Goal: Task Accomplishment & Management: Complete application form

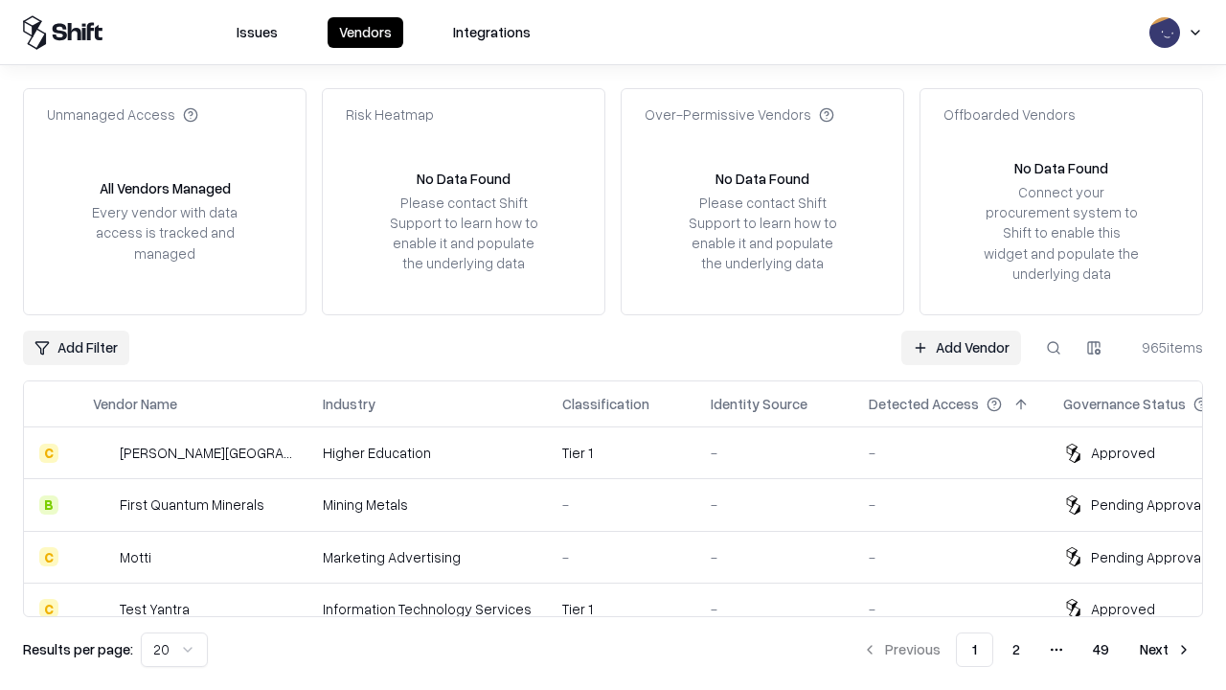
click at [961, 347] on link "Add Vendor" at bounding box center [961, 348] width 120 height 34
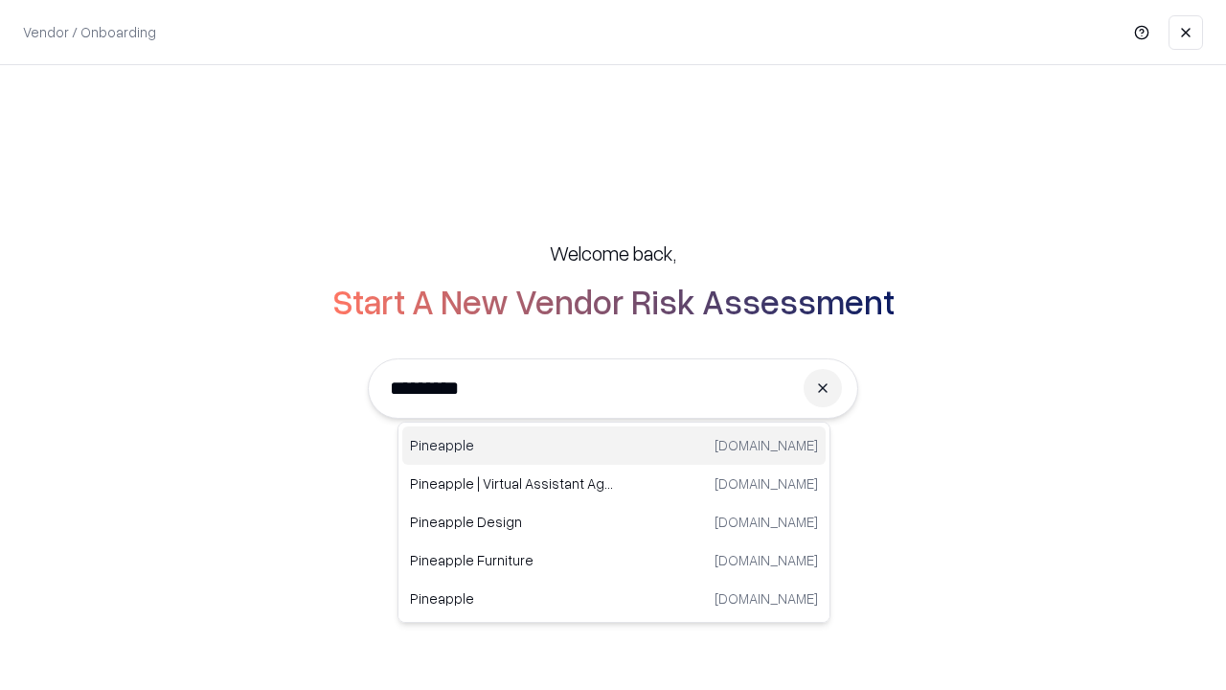
click at [614, 445] on div "Pineapple [DOMAIN_NAME]" at bounding box center [613, 445] width 423 height 38
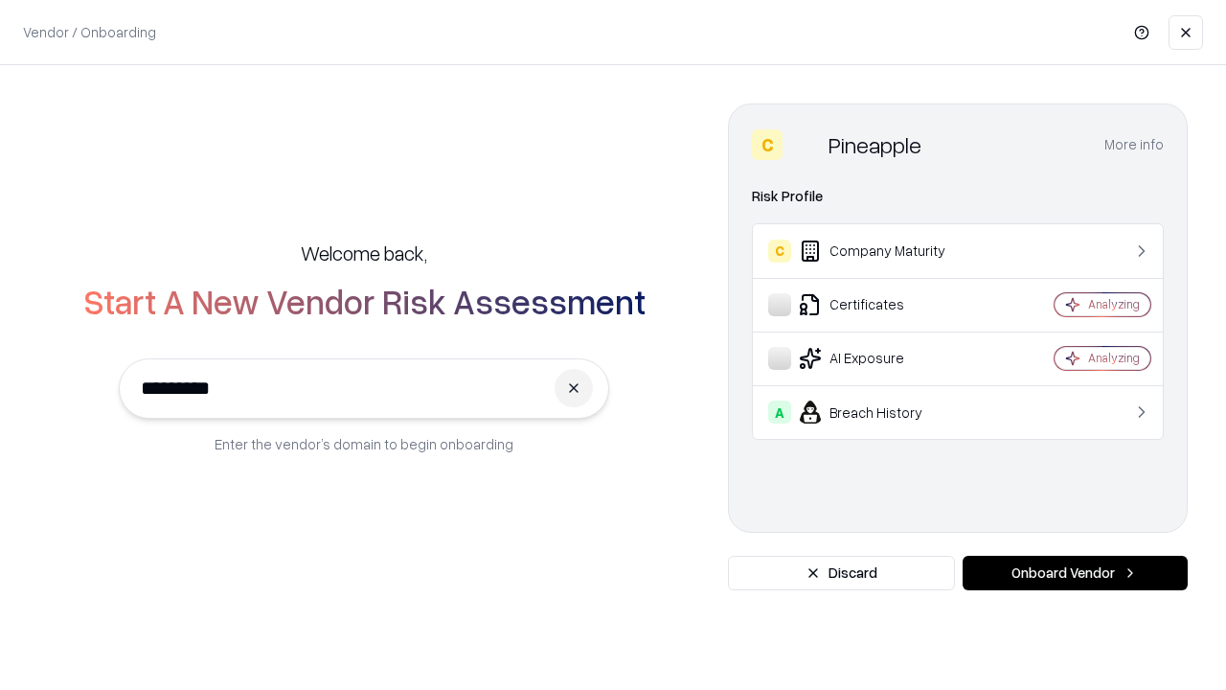
type input "*********"
click at [1075, 573] on button "Onboard Vendor" at bounding box center [1075, 573] width 225 height 34
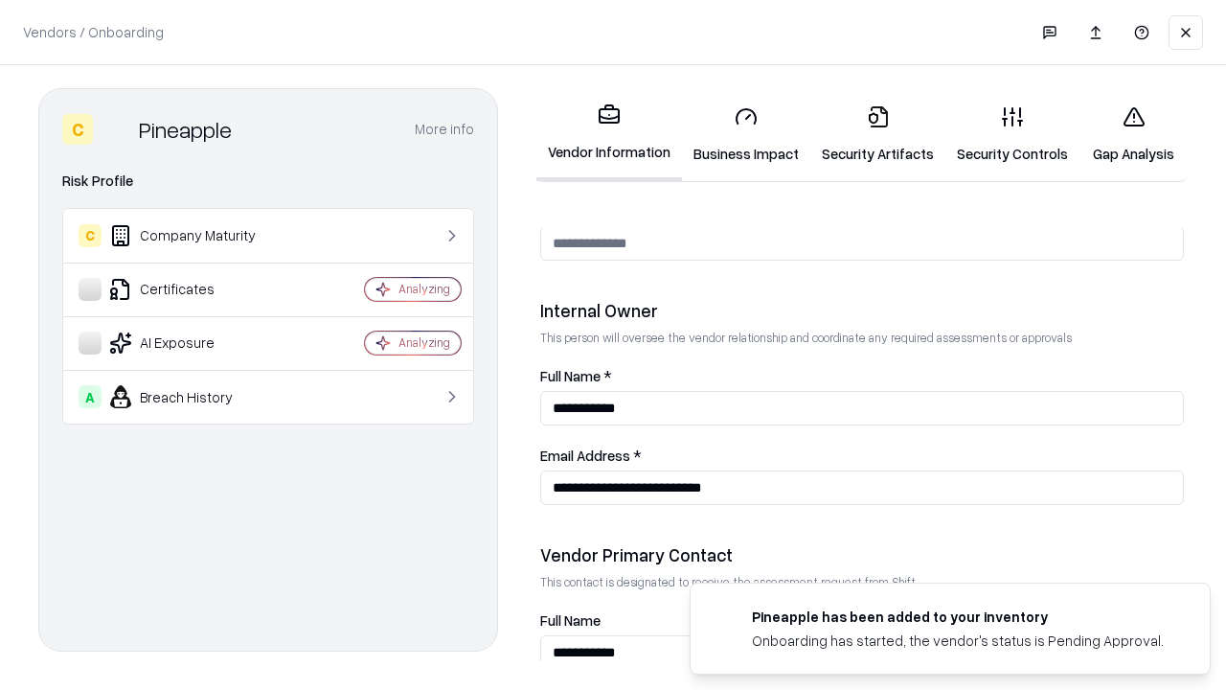
scroll to position [992, 0]
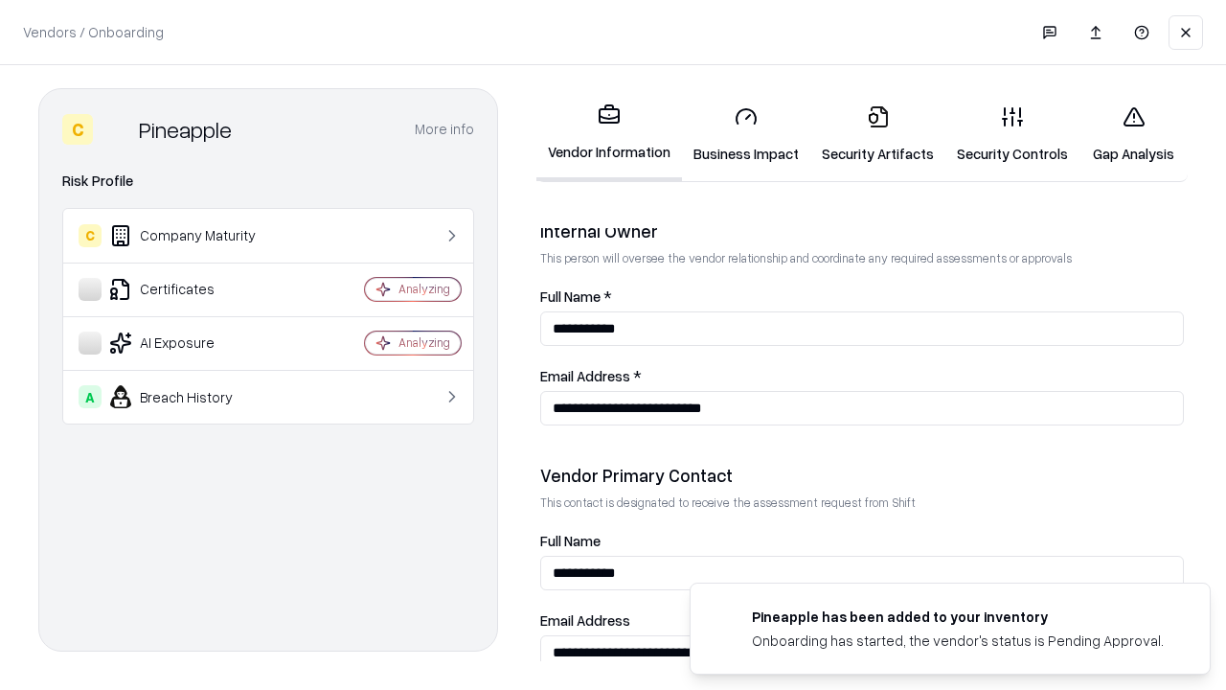
click at [878, 134] on link "Security Artifacts" at bounding box center [877, 134] width 135 height 89
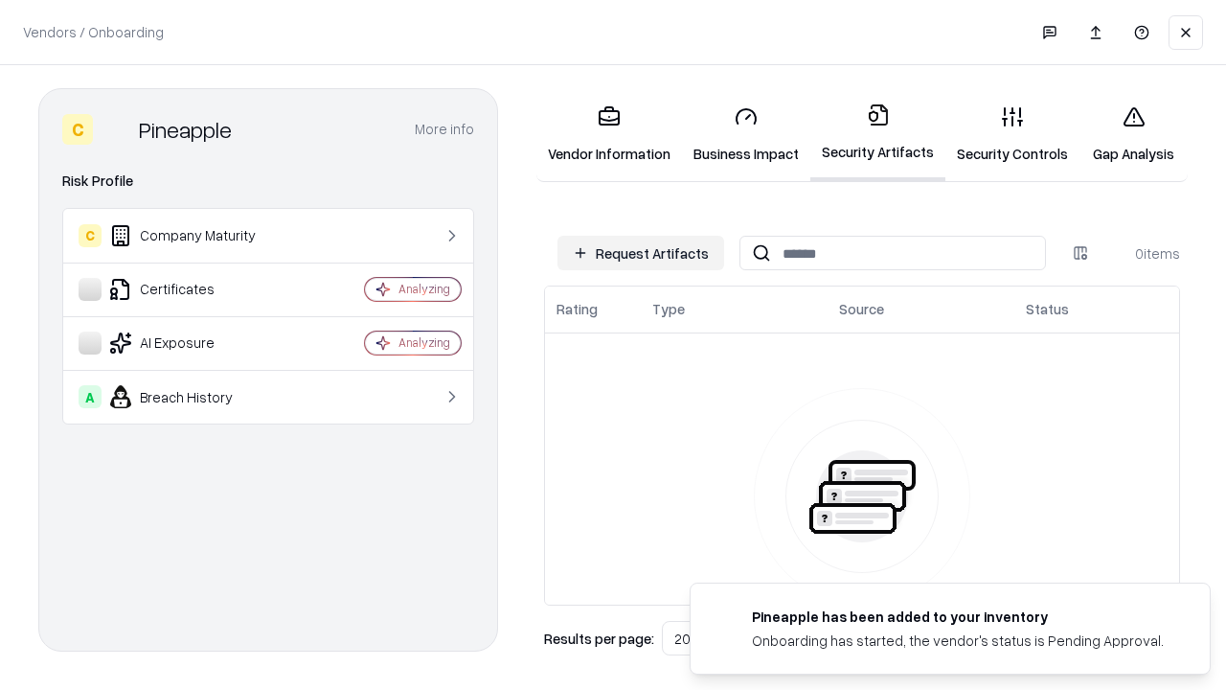
click at [641, 253] on button "Request Artifacts" at bounding box center [641, 253] width 167 height 34
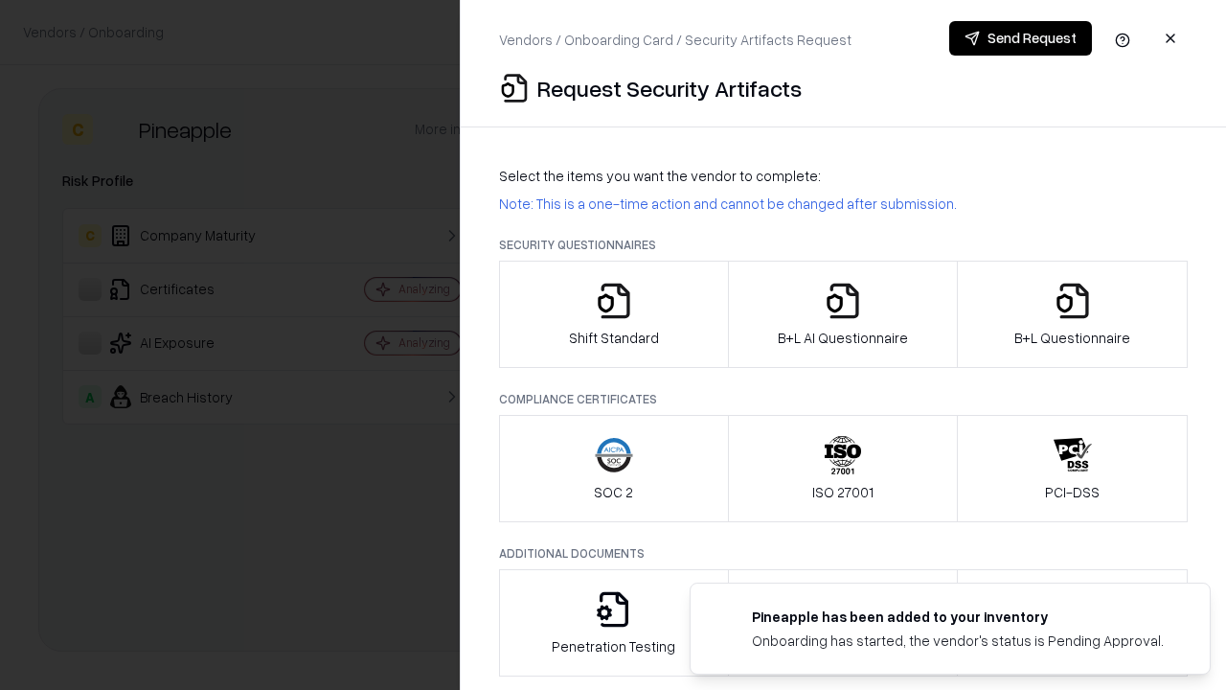
click at [1072, 314] on icon "button" at bounding box center [1073, 301] width 38 height 38
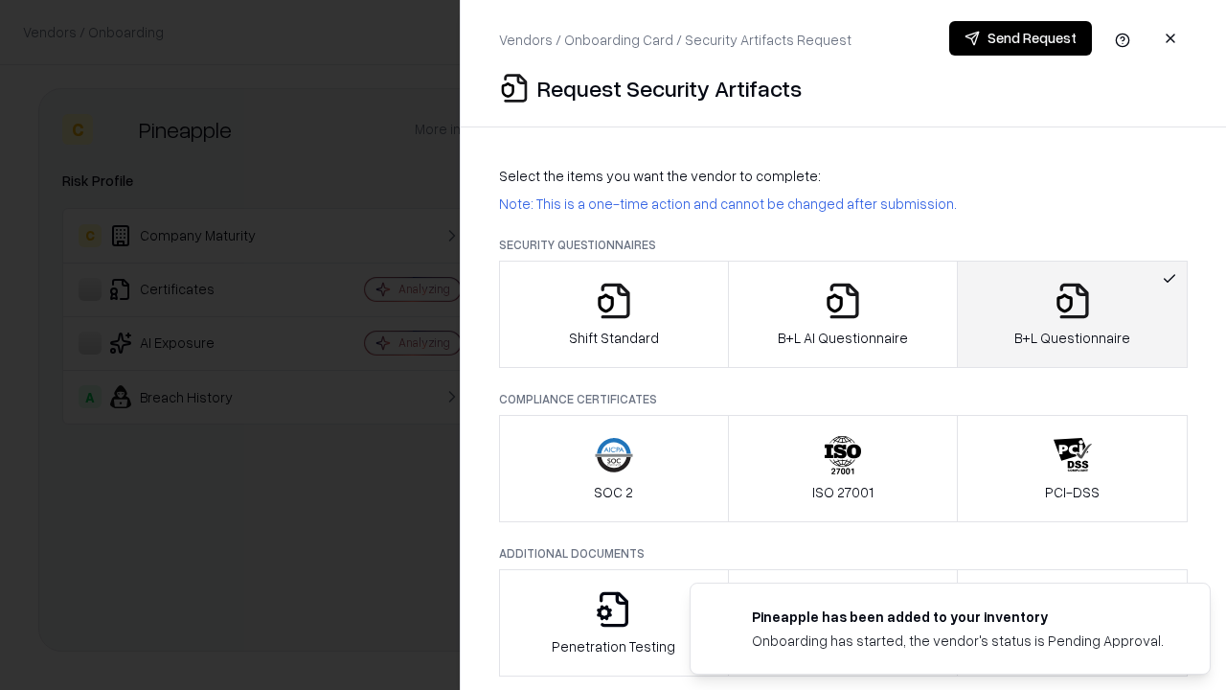
click at [842, 314] on icon "button" at bounding box center [843, 301] width 38 height 38
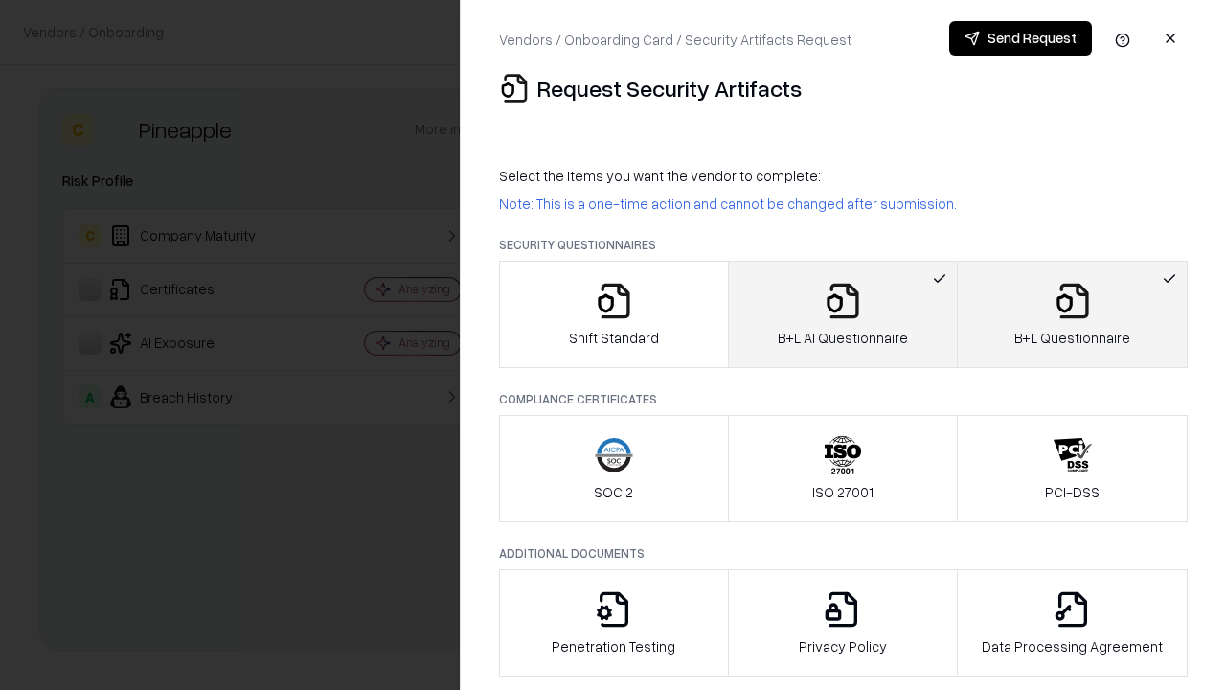
click at [1020, 38] on button "Send Request" at bounding box center [1020, 38] width 143 height 34
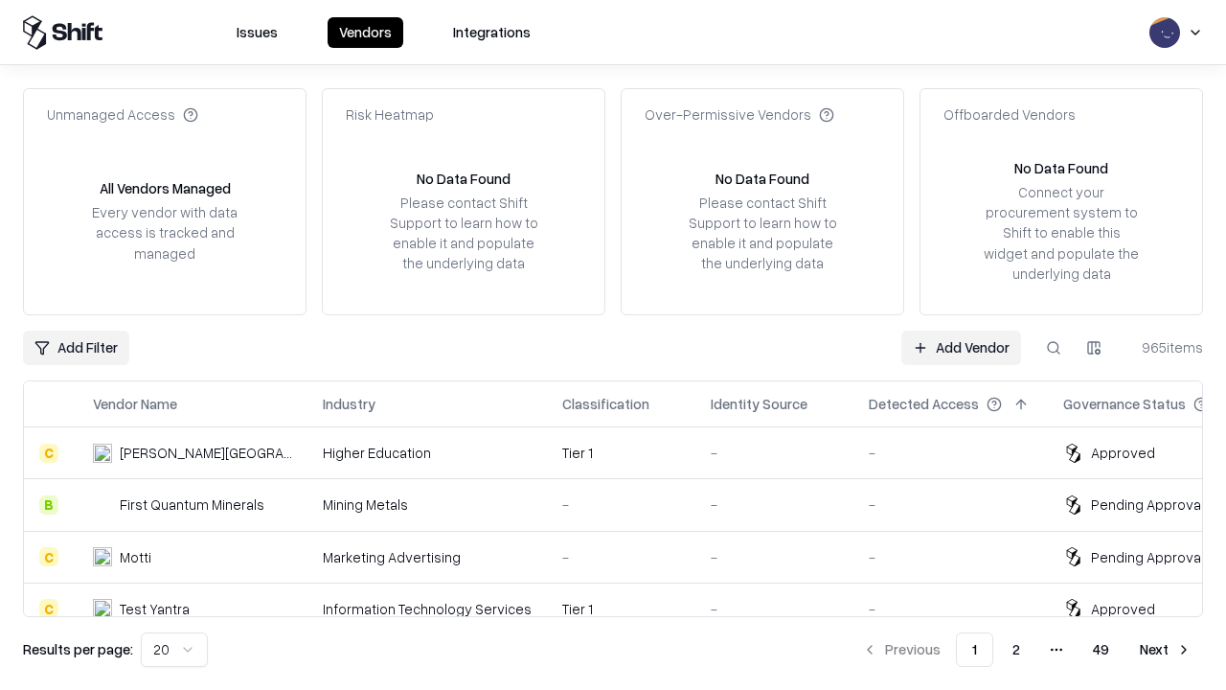
click at [961, 347] on link "Add Vendor" at bounding box center [961, 348] width 120 height 34
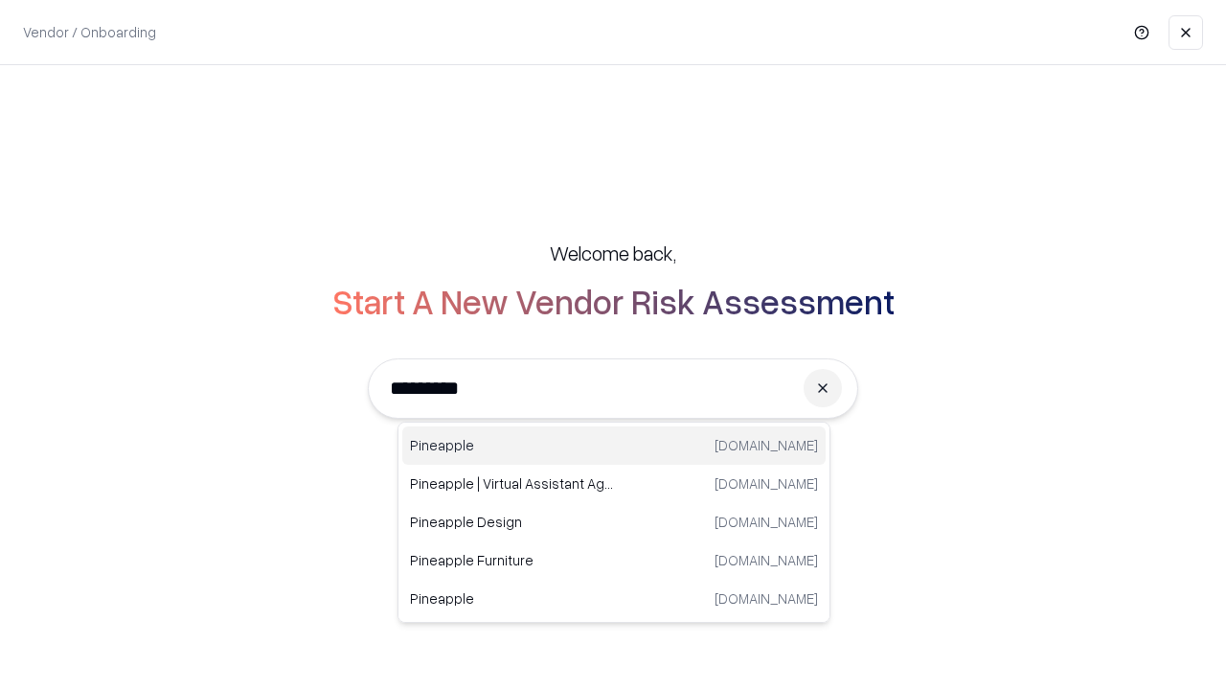
click at [614, 445] on div "Pineapple [DOMAIN_NAME]" at bounding box center [613, 445] width 423 height 38
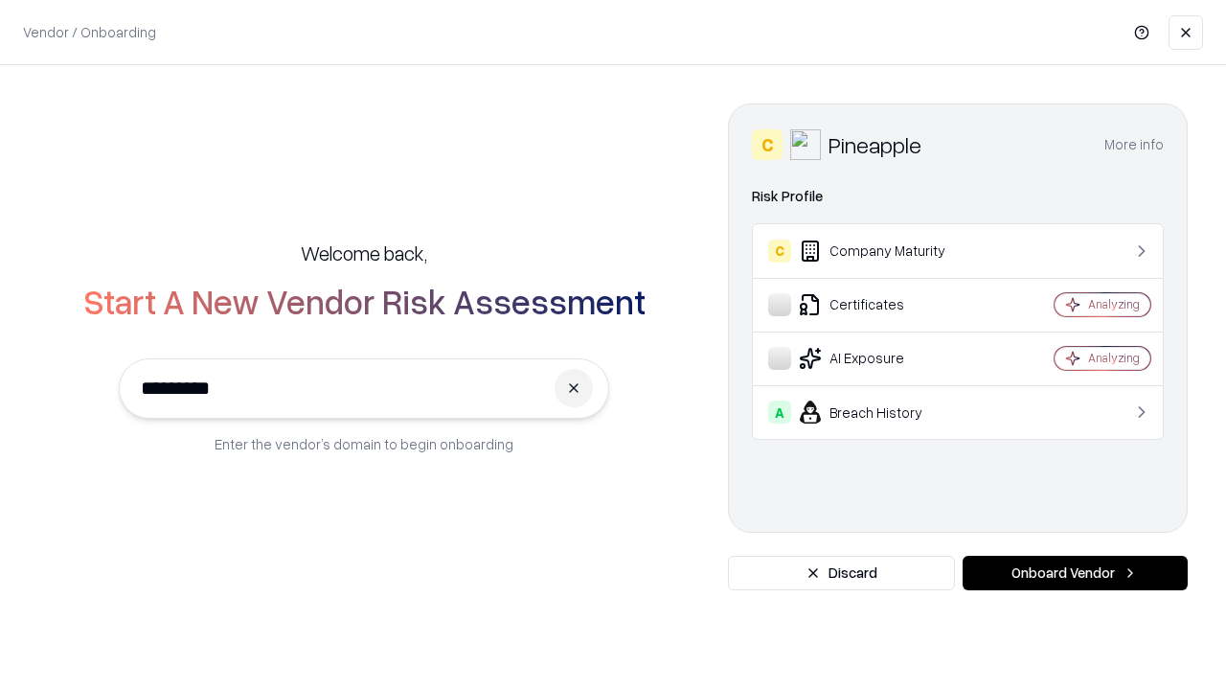
type input "*********"
click at [1075, 573] on button "Onboard Vendor" at bounding box center [1075, 573] width 225 height 34
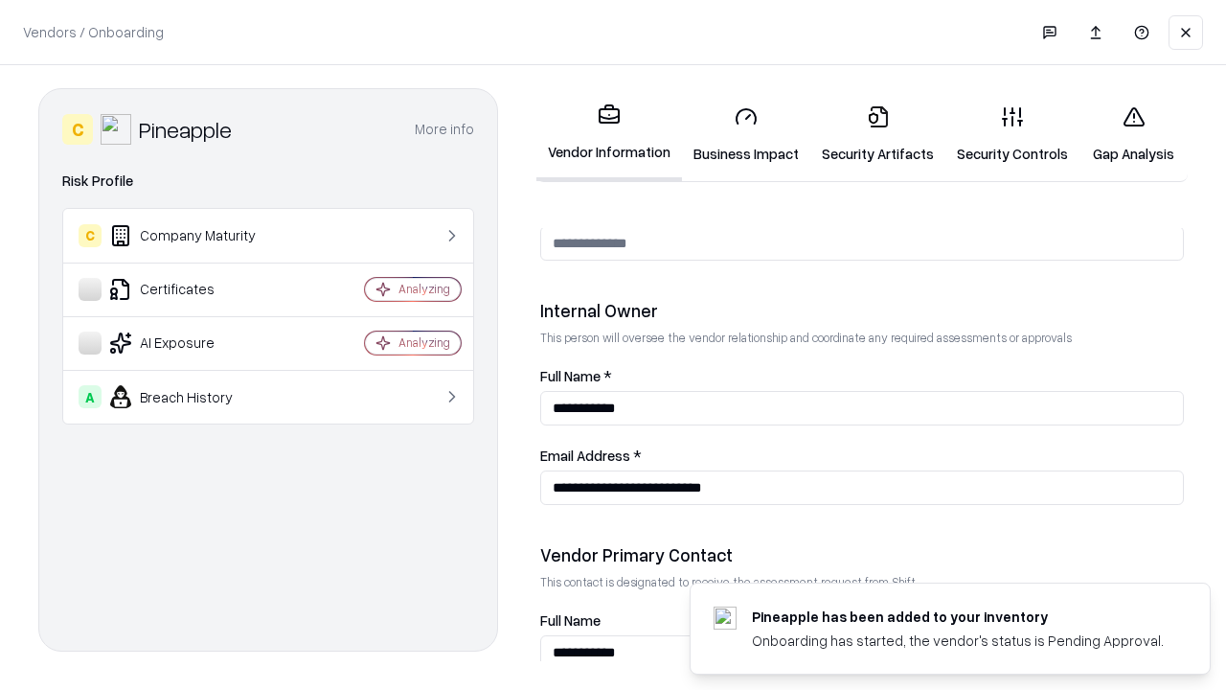
scroll to position [992, 0]
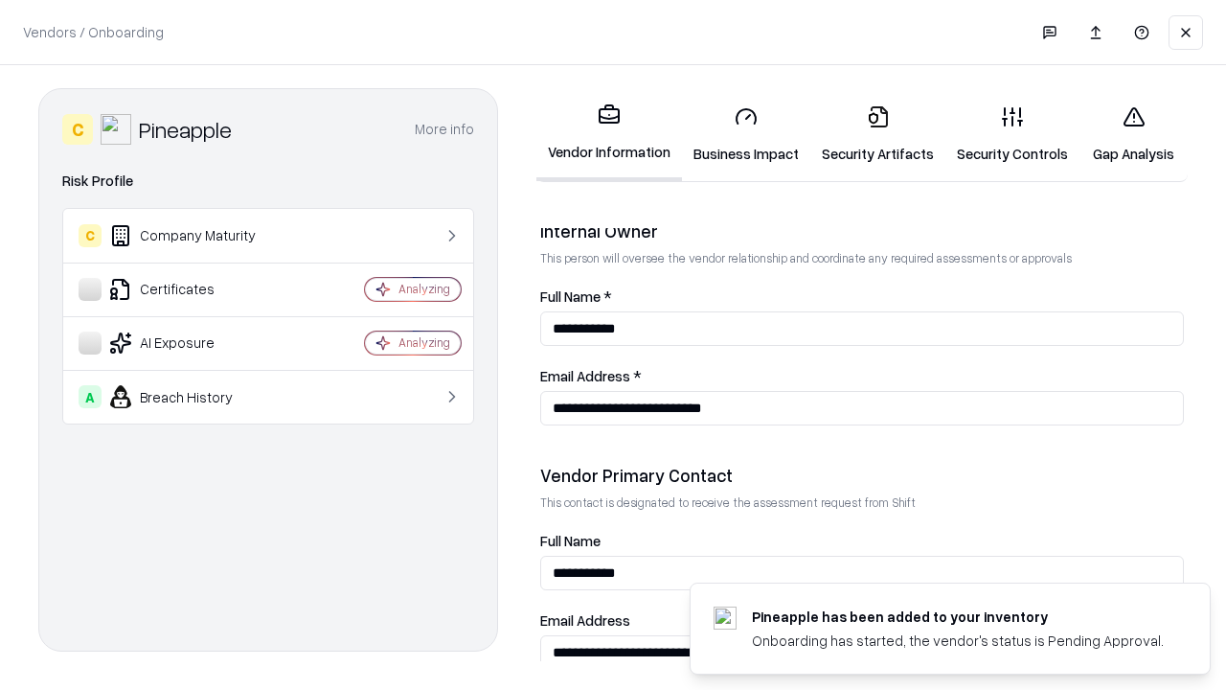
click at [1133, 134] on link "Gap Analysis" at bounding box center [1134, 134] width 108 height 89
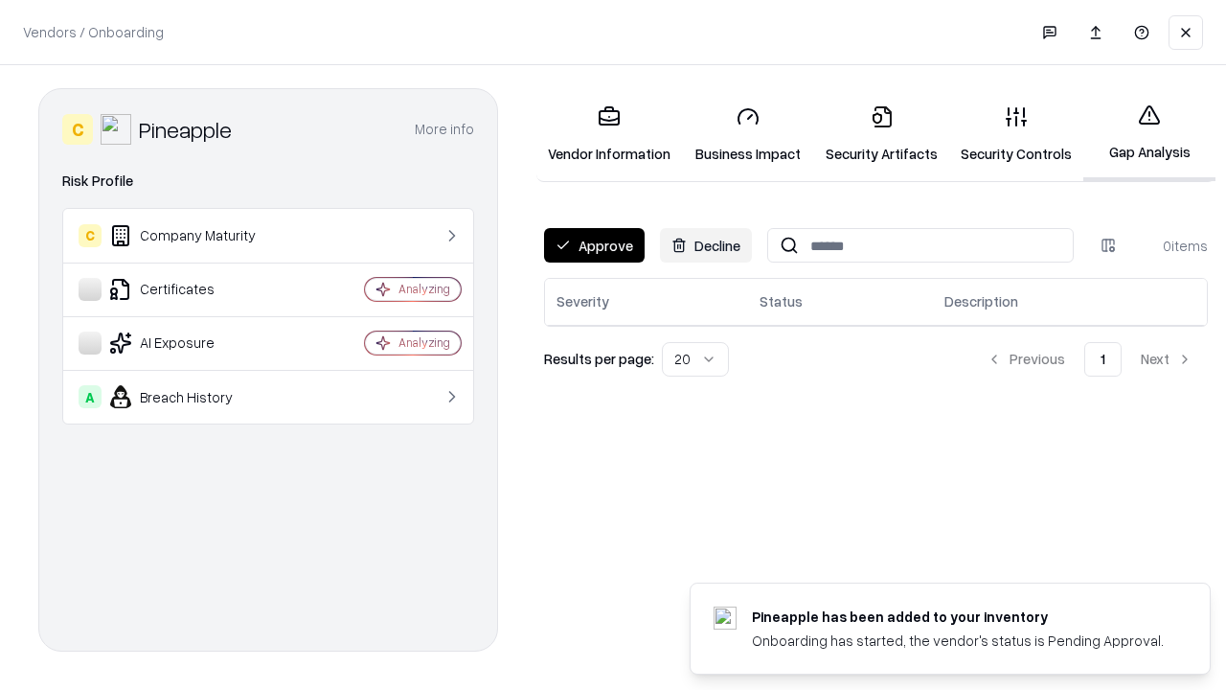
click at [594, 245] on button "Approve" at bounding box center [594, 245] width 101 height 34
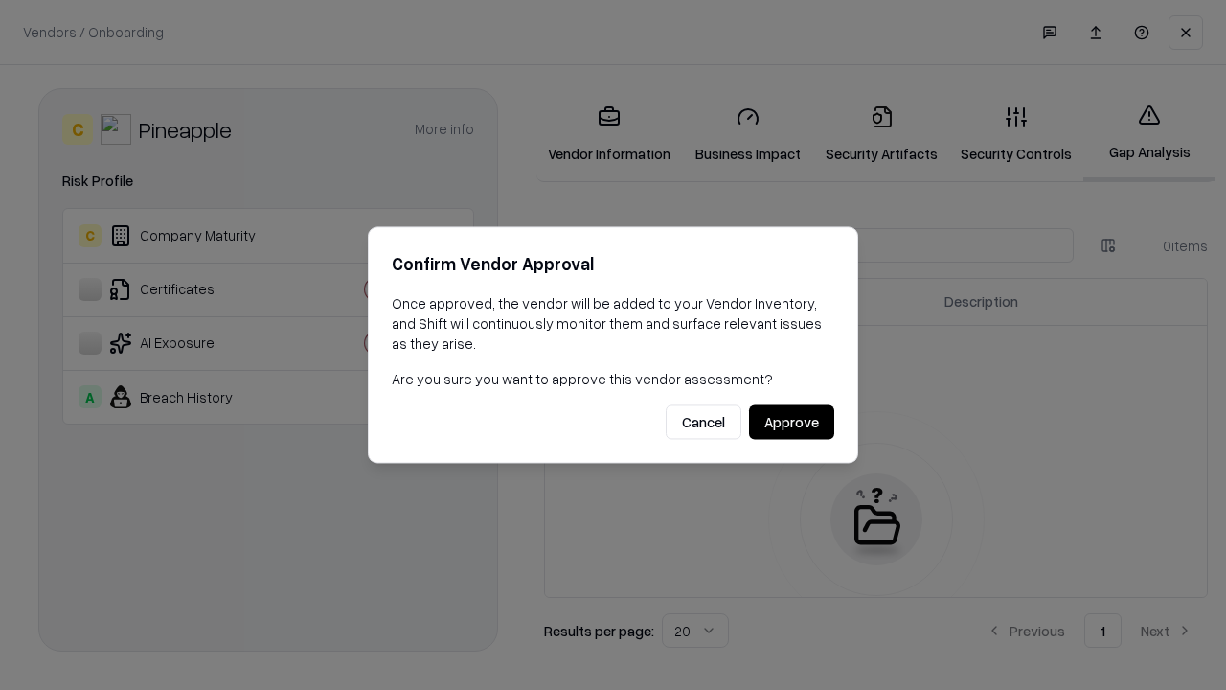
click at [791, 422] on button "Approve" at bounding box center [791, 422] width 85 height 34
